Goal: Check status: Check status

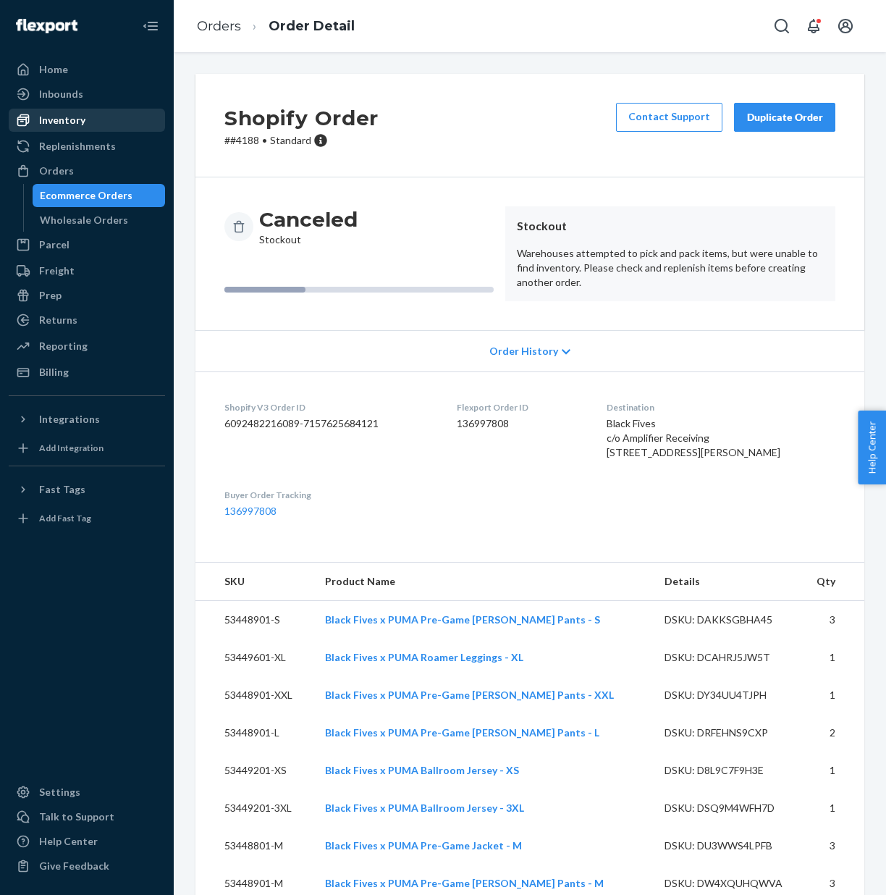
click at [69, 125] on div "Inventory" at bounding box center [62, 120] width 46 height 14
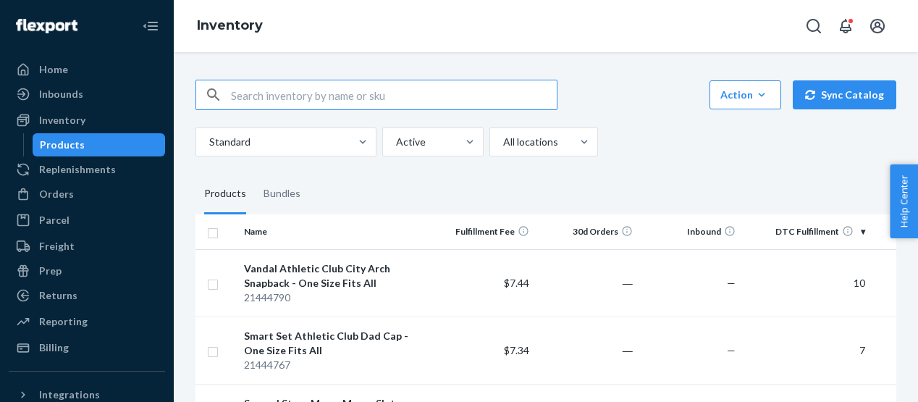
paste input "53449301-S"
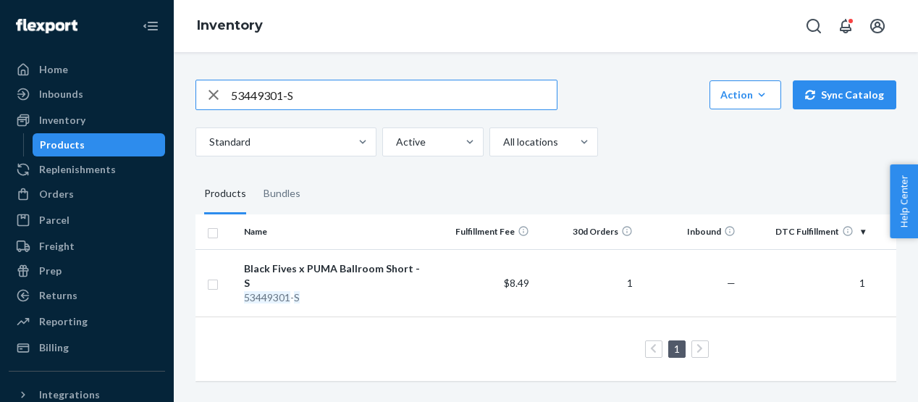
drag, startPoint x: 303, startPoint y: 95, endPoint x: 214, endPoint y: 88, distance: 90.0
click at [214, 88] on div "53449301-S" at bounding box center [376, 94] width 361 height 29
paste input "21511445-700"
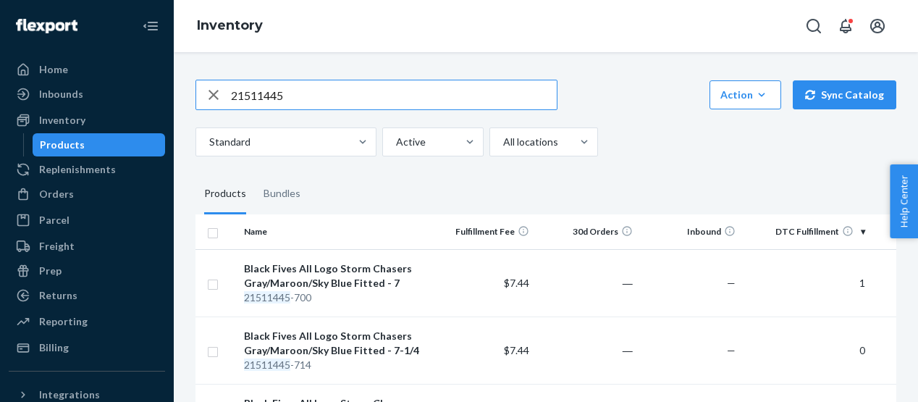
drag, startPoint x: 294, startPoint y: 96, endPoint x: 227, endPoint y: 93, distance: 66.7
click at [227, 93] on div "21511445" at bounding box center [376, 94] width 361 height 29
paste input "6-700"
drag, startPoint x: 296, startPoint y: 97, endPoint x: 197, endPoint y: 90, distance: 99.4
click at [197, 90] on div "21511446" at bounding box center [376, 94] width 361 height 29
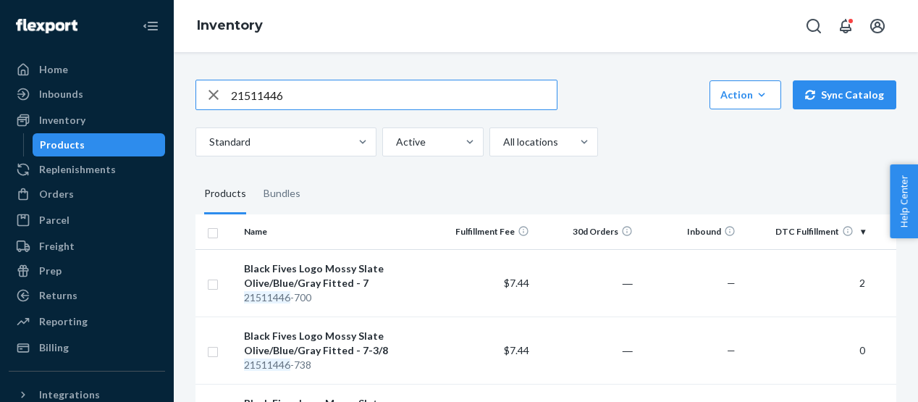
paste input "8-700"
drag, startPoint x: 296, startPoint y: 93, endPoint x: 195, endPoint y: 88, distance: 100.8
click at [196, 88] on div "21511448" at bounding box center [376, 94] width 361 height 29
paste input "50-734"
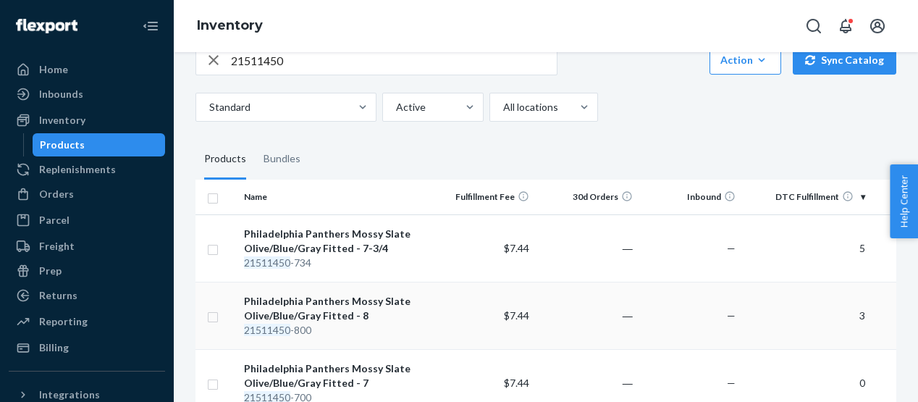
scroll to position [25, 0]
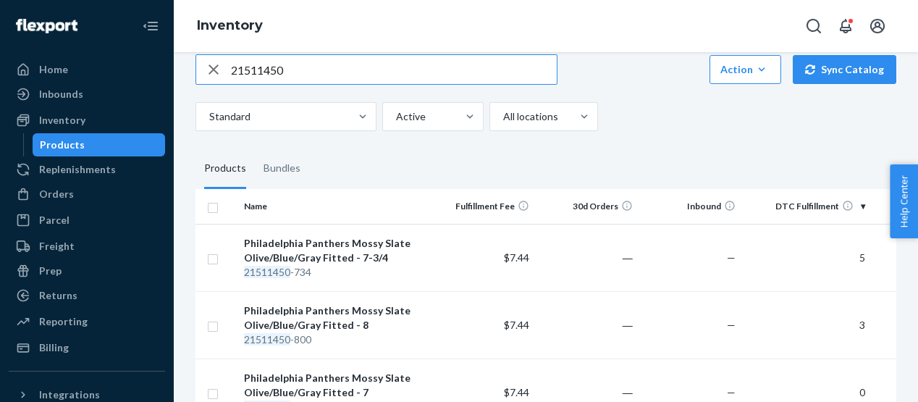
drag, startPoint x: 290, startPoint y: 69, endPoint x: 218, endPoint y: 65, distance: 71.8
click at [214, 67] on div "21511450" at bounding box center [376, 69] width 361 height 29
paste input "1-712"
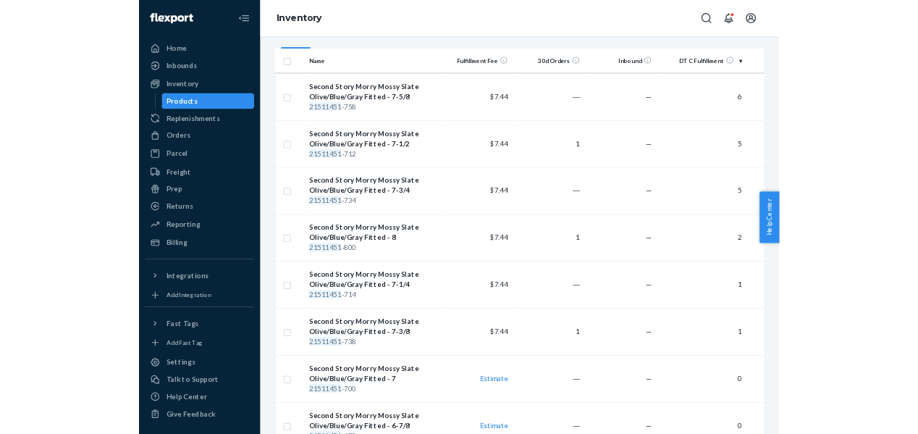
scroll to position [0, 0]
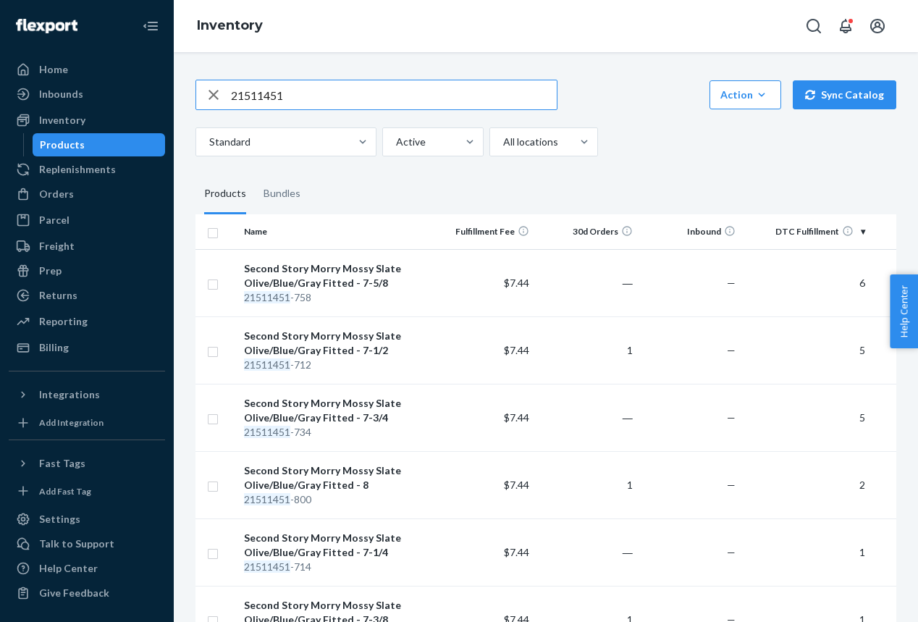
click at [296, 99] on input "21511451" at bounding box center [394, 94] width 326 height 29
drag, startPoint x: 240, startPoint y: 93, endPoint x: 188, endPoint y: 90, distance: 52.2
click at [188, 90] on div "21511451 Action Create product Create bundle Bulk create products Bulk update p…" at bounding box center [546, 464] width 722 height 804
drag, startPoint x: 319, startPoint y: 96, endPoint x: 207, endPoint y: 94, distance: 112.2
click at [207, 94] on div "21511451" at bounding box center [376, 94] width 361 height 29
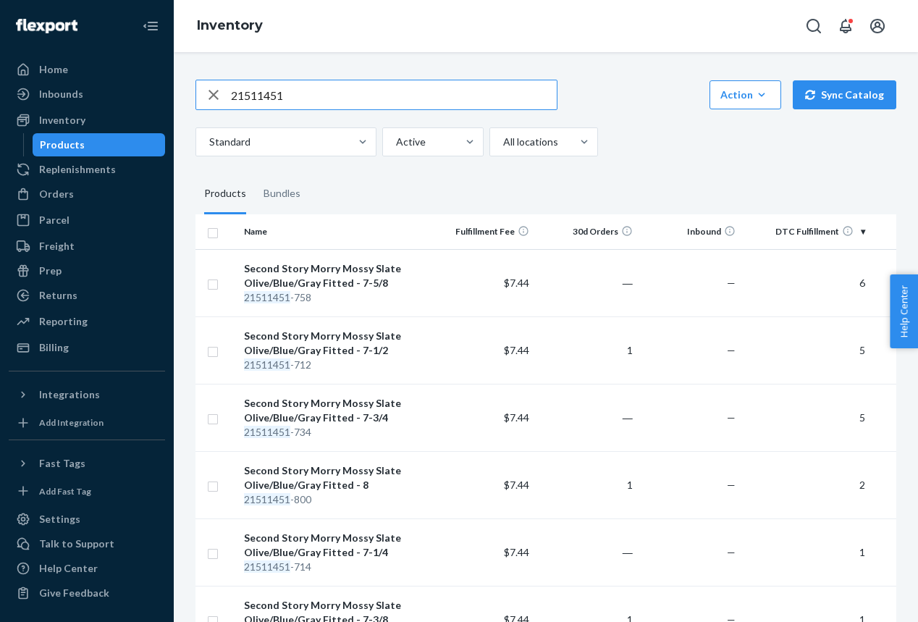
paste input "3-678"
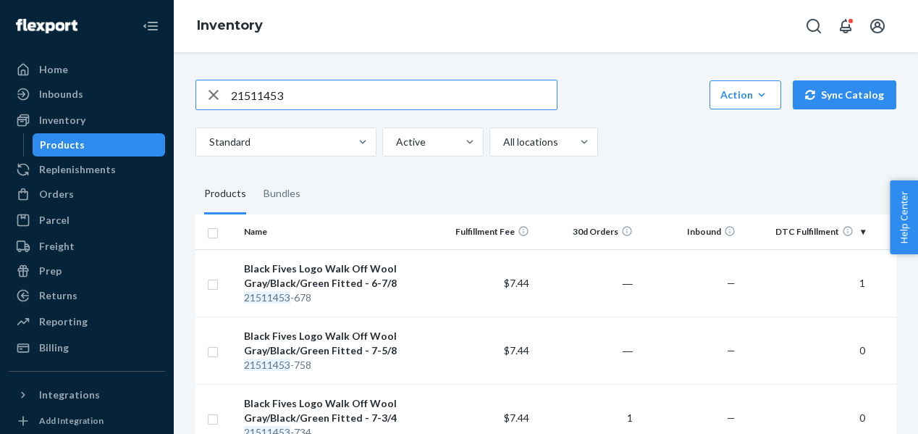
drag, startPoint x: 299, startPoint y: 96, endPoint x: 211, endPoint y: 91, distance: 87.7
click at [211, 91] on div "21511453" at bounding box center [376, 94] width 361 height 29
paste input "4-678"
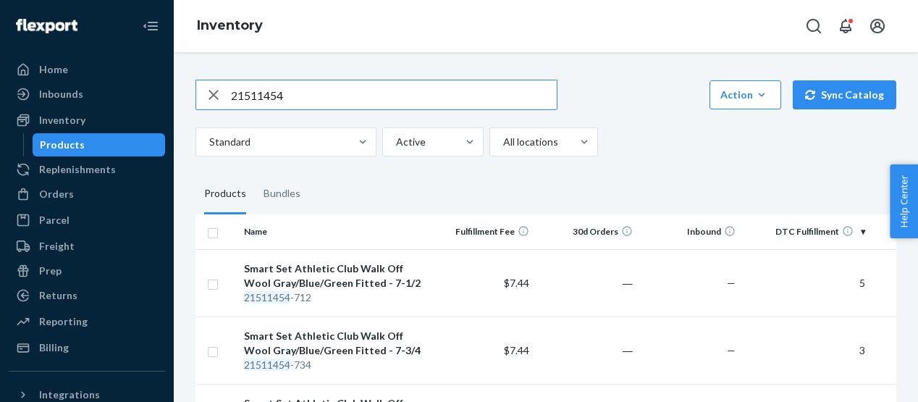
drag, startPoint x: 308, startPoint y: 93, endPoint x: 203, endPoint y: 91, distance: 105.0
click at [203, 91] on div "21511454" at bounding box center [376, 94] width 361 height 29
paste input "5-678"
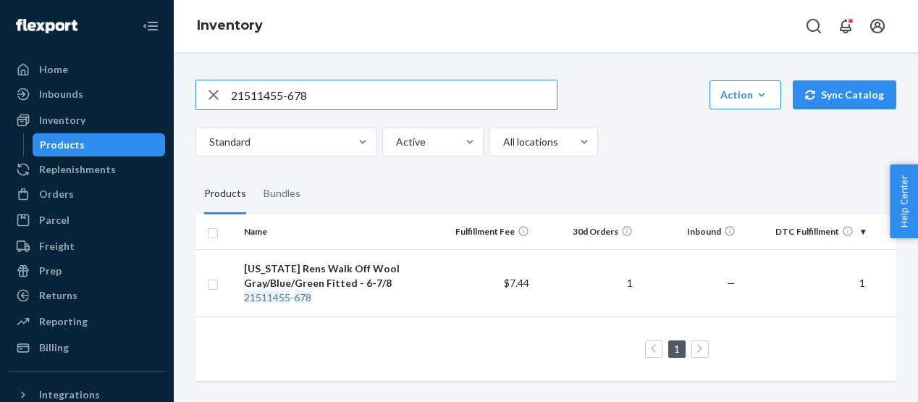
drag, startPoint x: 328, startPoint y: 96, endPoint x: 198, endPoint y: 88, distance: 129.8
click at [198, 88] on div "21511455-678" at bounding box center [376, 94] width 361 height 29
paste input "6-700"
type input "2"
paste input "21511456-700"
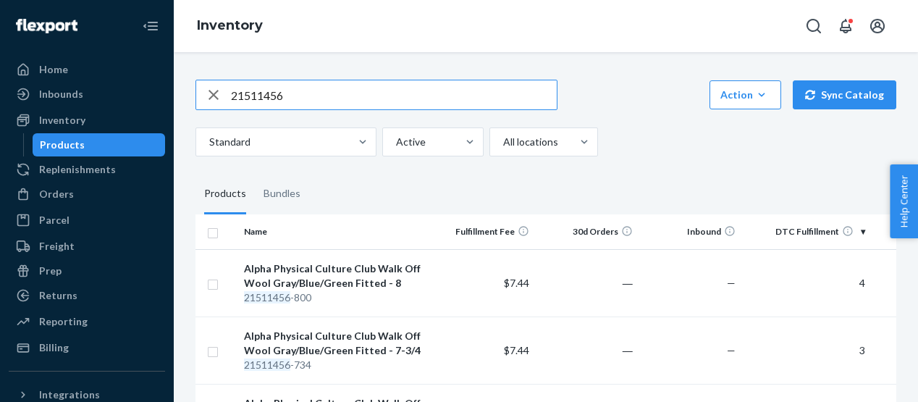
drag, startPoint x: 301, startPoint y: 92, endPoint x: 194, endPoint y: 88, distance: 107.2
paste input "7-678"
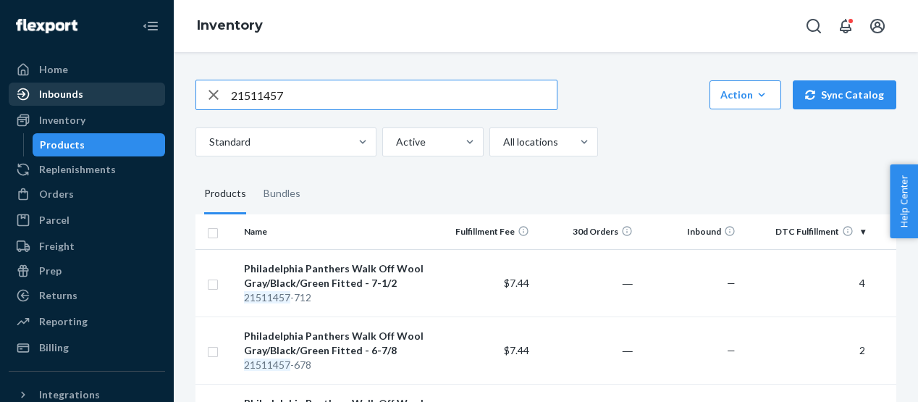
drag, startPoint x: 300, startPoint y: 93, endPoint x: 147, endPoint y: 103, distance: 153.8
click at [147, 103] on div "Home Inbounds Shipping Plans Problems Inventory Products Replenishments Orders …" at bounding box center [459, 201] width 918 height 402
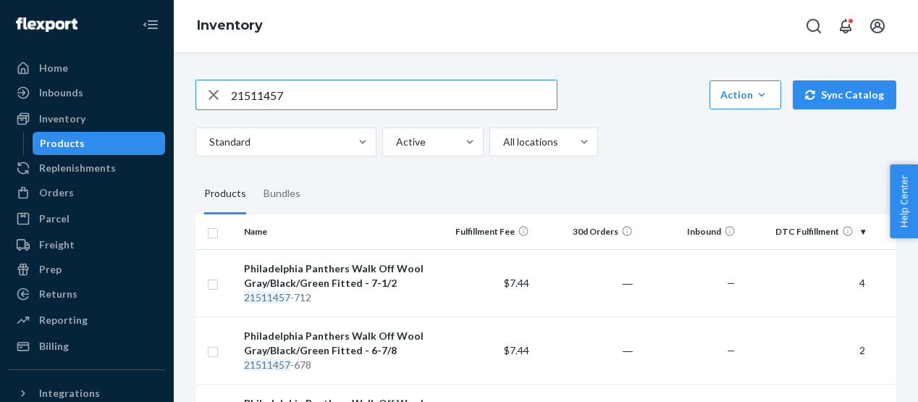
drag, startPoint x: 288, startPoint y: 98, endPoint x: 231, endPoint y: 96, distance: 57.2
click at [231, 96] on input "21511457" at bounding box center [394, 94] width 326 height 29
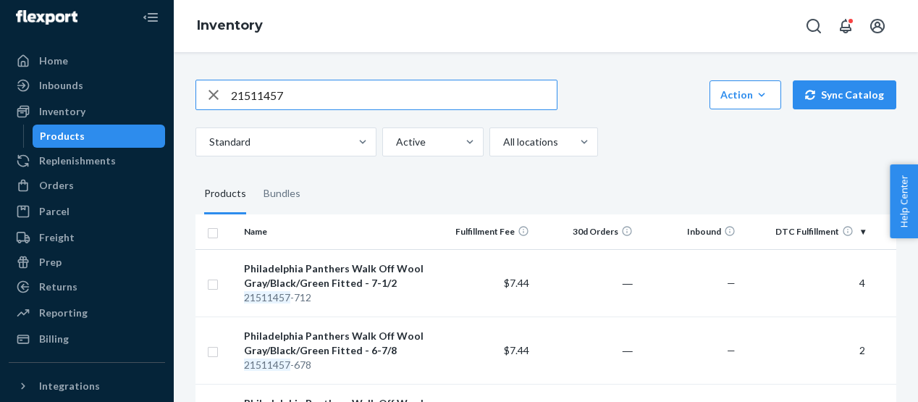
scroll to position [12, 0]
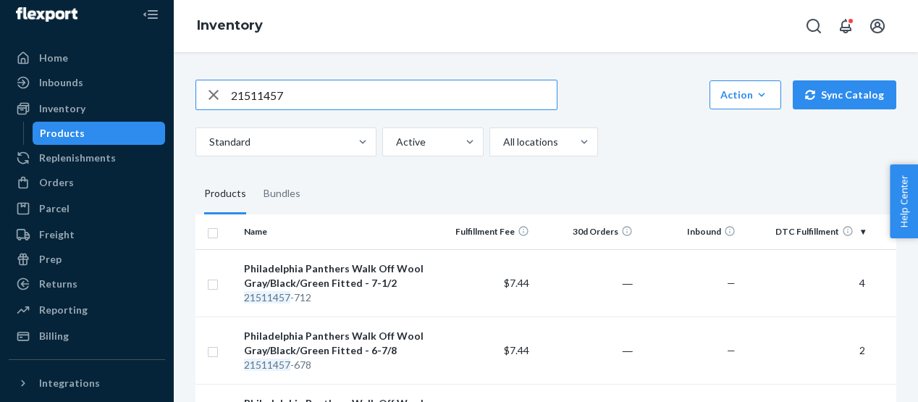
paste input "8-678"
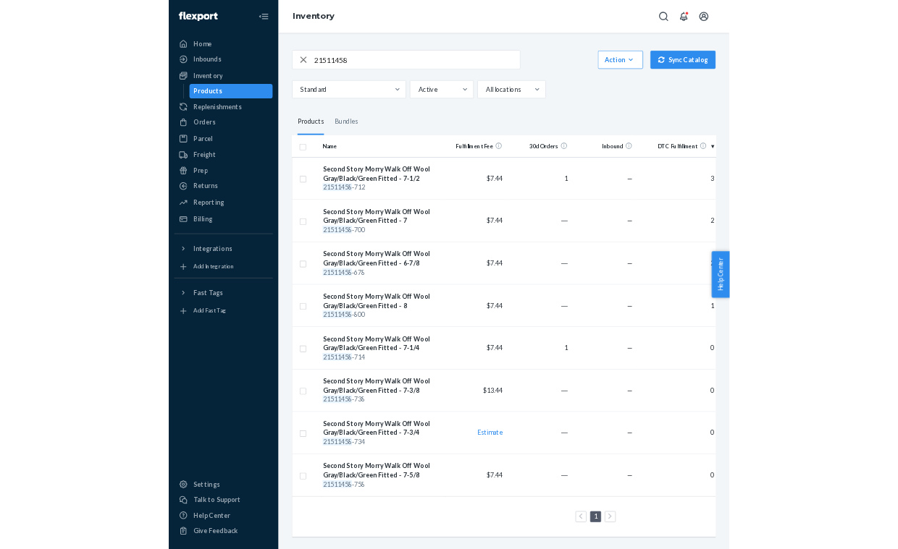
scroll to position [0, 0]
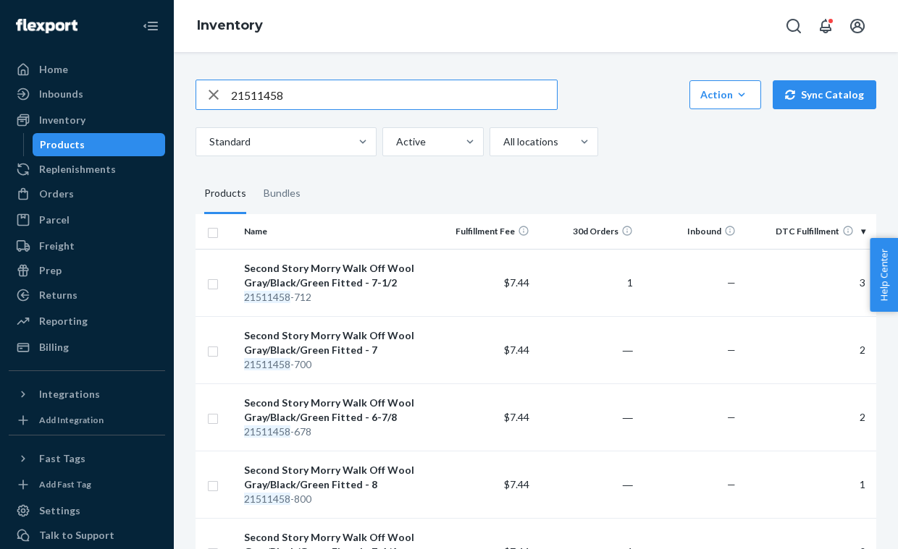
drag, startPoint x: 294, startPoint y: 96, endPoint x: 219, endPoint y: 93, distance: 75.3
click at [219, 93] on div "21511458" at bounding box center [376, 94] width 361 height 29
paste input "69745-714"
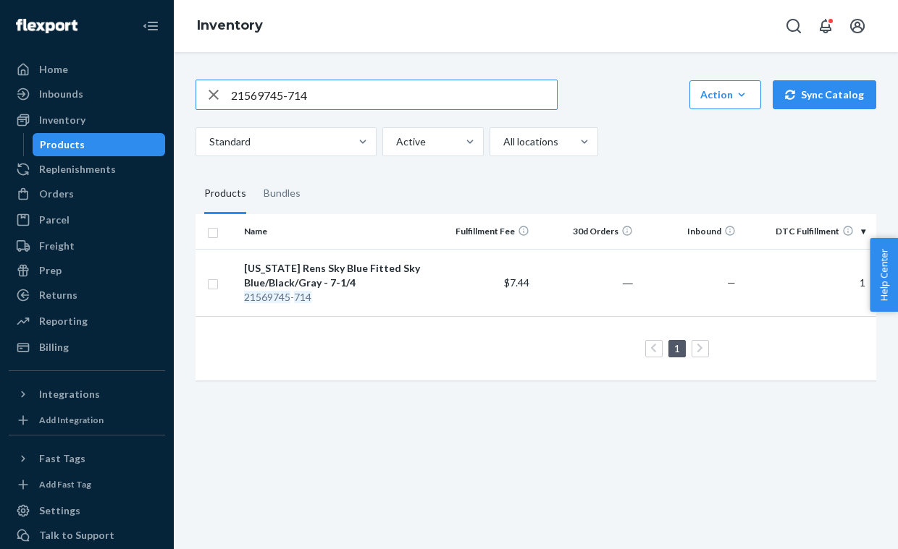
drag, startPoint x: 322, startPoint y: 93, endPoint x: 213, endPoint y: 93, distance: 109.3
click at [213, 93] on div "21569745-714" at bounding box center [376, 94] width 361 height 29
paste input "6-712"
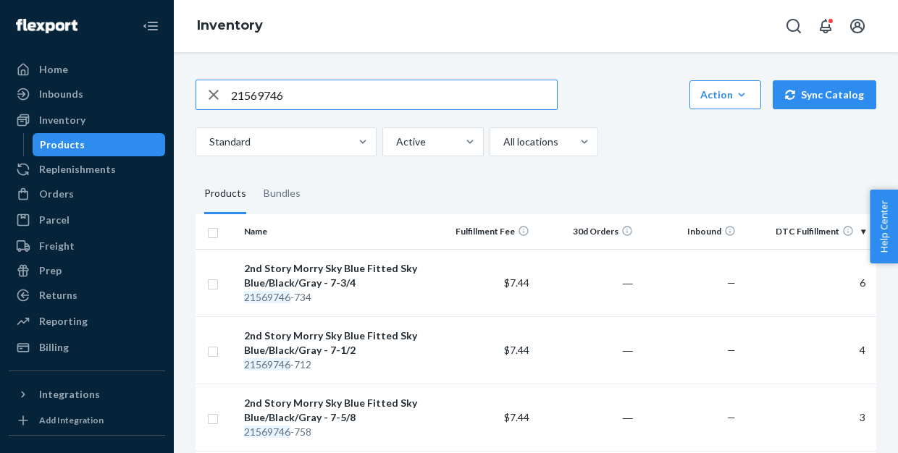
drag, startPoint x: 292, startPoint y: 98, endPoint x: 216, endPoint y: 91, distance: 76.3
click at [216, 91] on div "21569746" at bounding box center [376, 94] width 361 height 29
paste input "7-7"
drag, startPoint x: 293, startPoint y: 92, endPoint x: 214, endPoint y: 93, distance: 79.6
click at [214, 93] on div "21569747" at bounding box center [376, 94] width 361 height 29
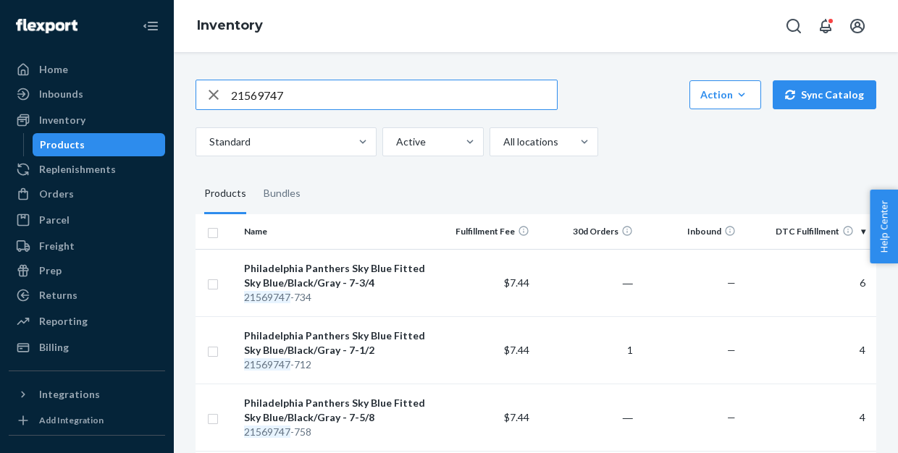
paste input "8-"
type input "21569748"
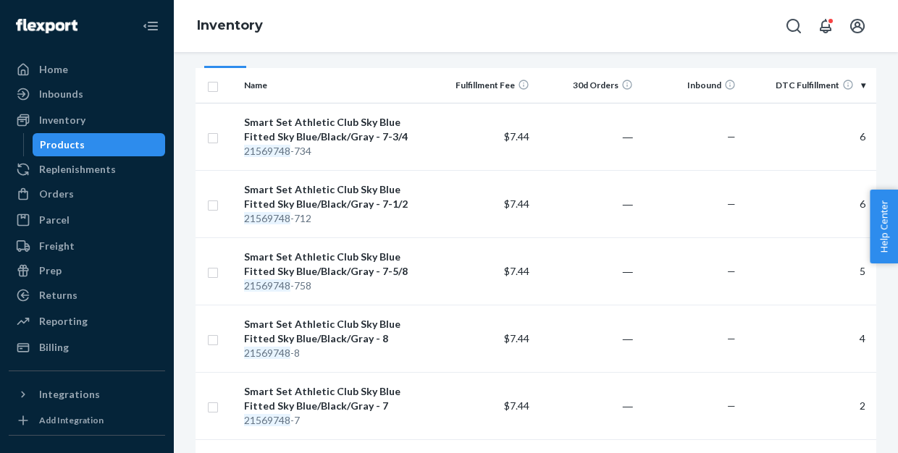
scroll to position [148, 0]
